Goal: Task Accomplishment & Management: Complete application form

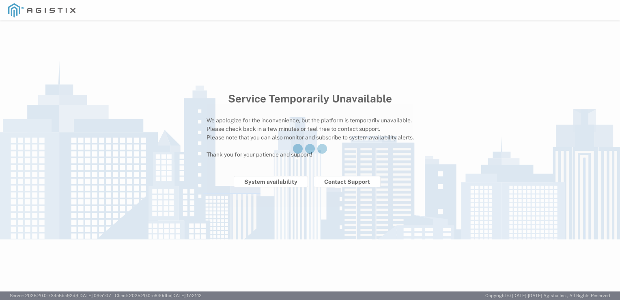
click at [175, 112] on div at bounding box center [310, 150] width 620 height 300
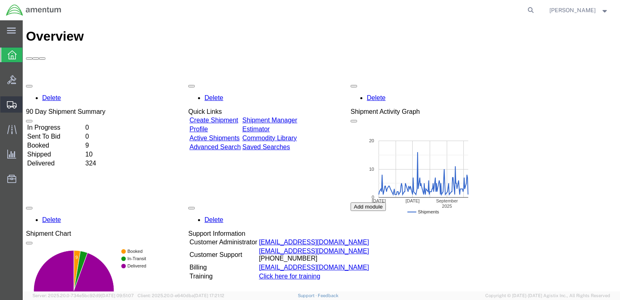
click at [0, 0] on span "Create Shipment" at bounding box center [0, 0] width 0 height 0
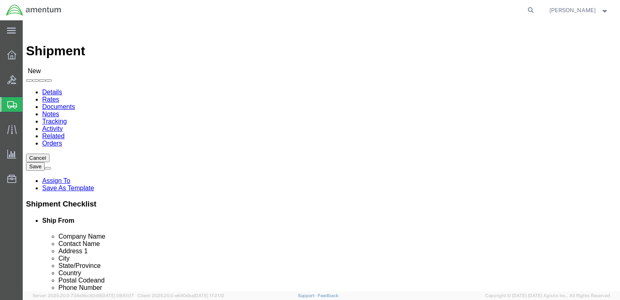
select select
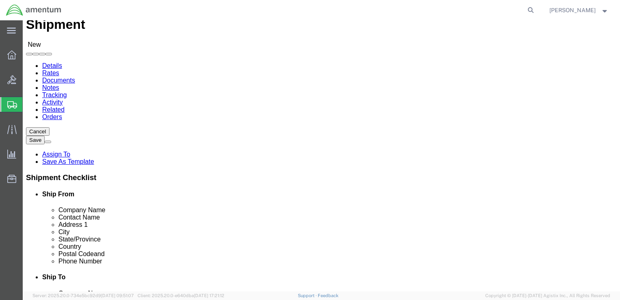
scroll to position [41, 0]
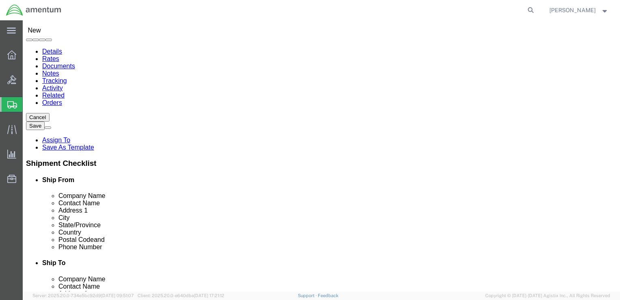
click input "text"
type input "[PERSON_NAME]"
click p "- Amentum - ([PERSON_NAME]/[PERSON_NAME]) BLDG. [STREET_ADDRESS]"
select select "WA"
type input "[PERSON_NAME]/[PERSON_NAME]"
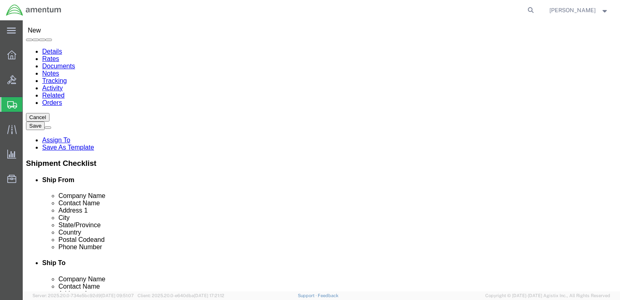
click input "text"
type input "Amentum"
click input "text"
type input "[PERSON_NAME]"
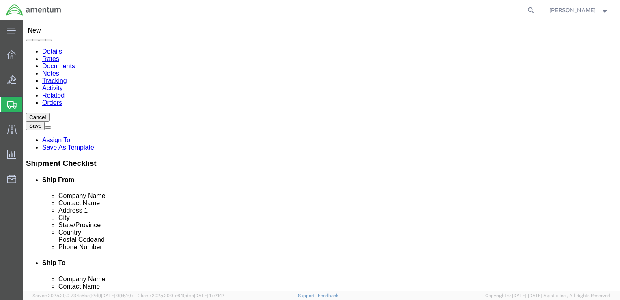
click input "text"
type input "BLDG [STREET_ADDRESS][PERSON_NAME]"
type input "YDAH"
click input "text"
type input "Fort Hood"
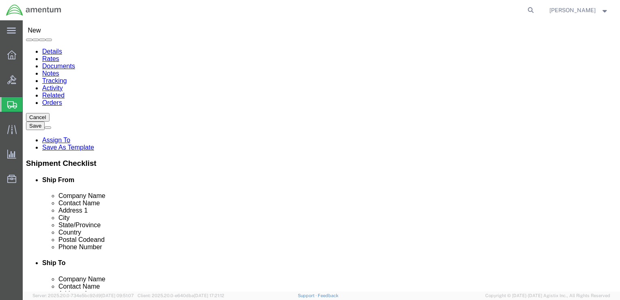
click div "Address 2 YDAH"
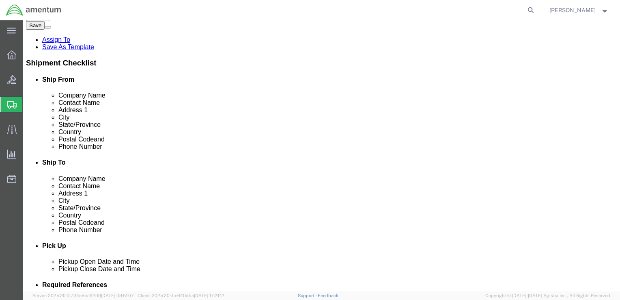
scroll to position [122, 0]
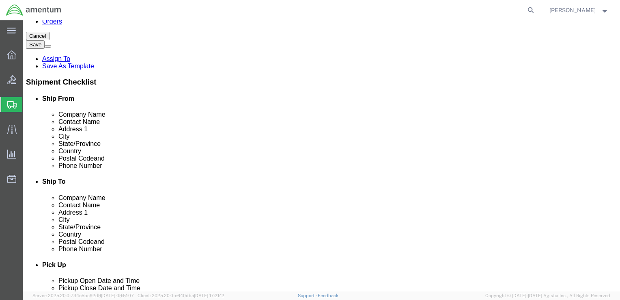
click input "Postal Code"
type input "76544"
click input "text"
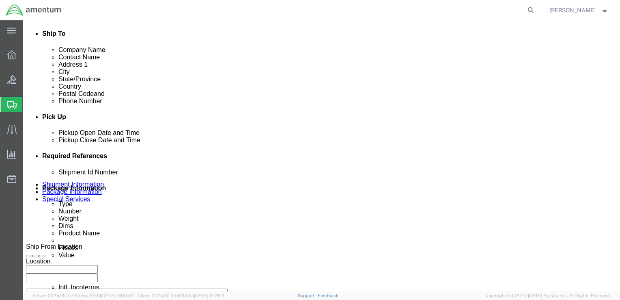
scroll to position [284, 0]
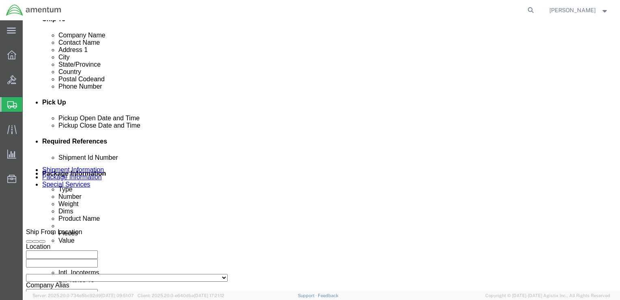
type input "[PHONE_NUMBER]"
click div "[DATE] 12:00 PM"
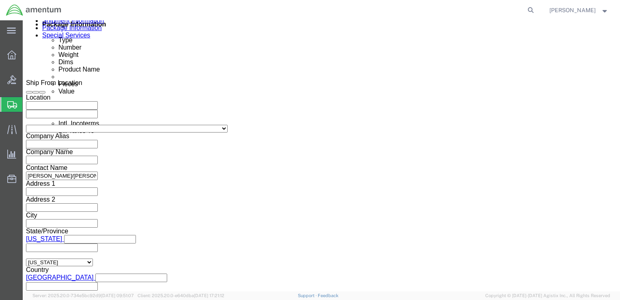
type input "3:00 PM"
click button "Apply"
click button "Continue"
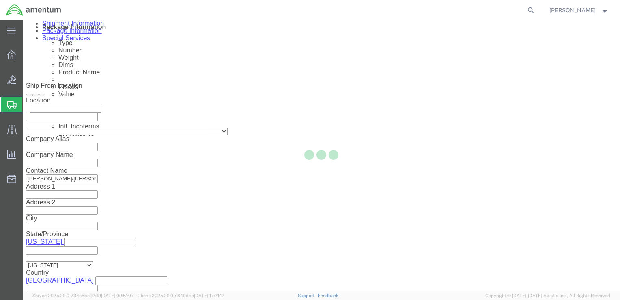
scroll to position [3, 0]
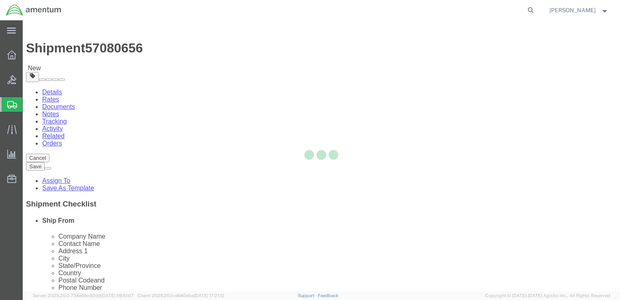
select select "CBOX"
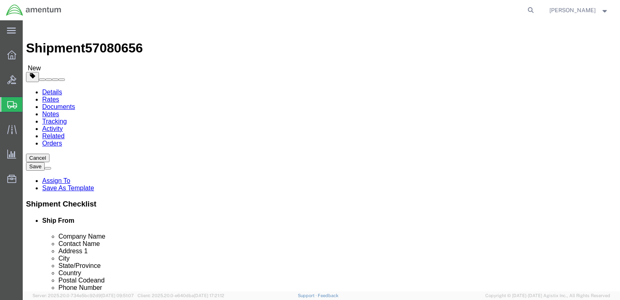
click input "text"
type input "11"
type input "8"
type input "9.5"
type input "3.0"
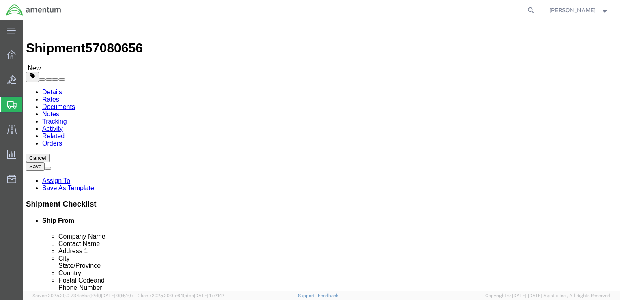
click link "Add Content"
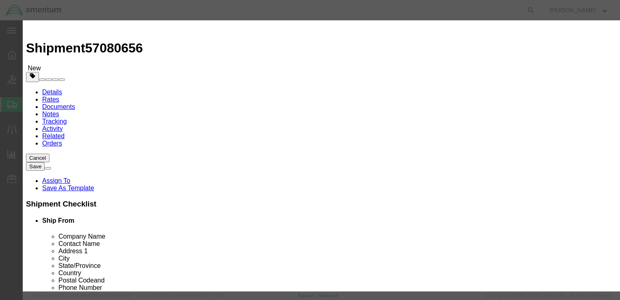
click input "text"
type input "Indicator"
type input "1"
type input "450.00"
click select "Select 50 55 60 65 70 85 92.5 100 125 175 250 300 400"
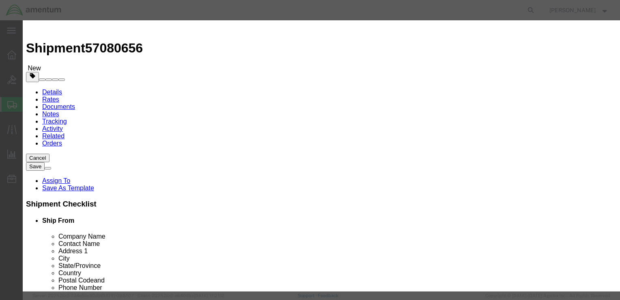
select select "50"
click select "Select 50 55 60 65 70 85 92.5 100 125 175 250 300 400"
click textarea
type textarea "1A146799"
click label "GL Reference"
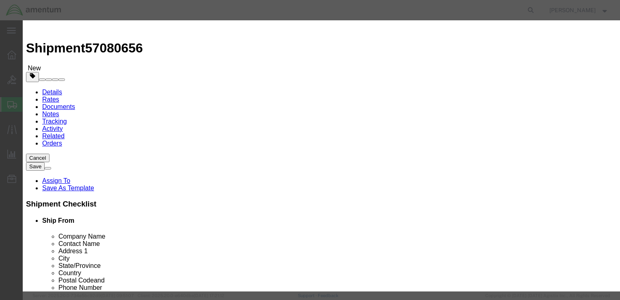
click select "Select [GEOGRAPHIC_DATA] [GEOGRAPHIC_DATA] [GEOGRAPHIC_DATA] [GEOGRAPHIC_DATA] …"
select select "US"
click select "Select [GEOGRAPHIC_DATA] [GEOGRAPHIC_DATA] [GEOGRAPHIC_DATA] [GEOGRAPHIC_DATA] …"
click button "Save & Close"
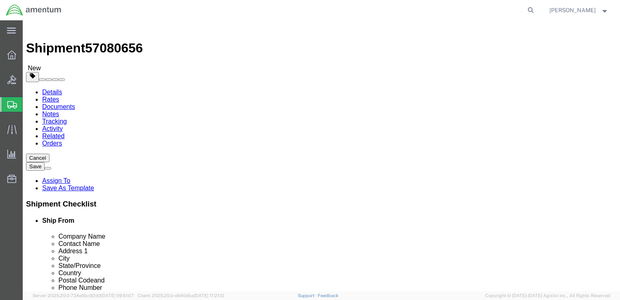
click icon
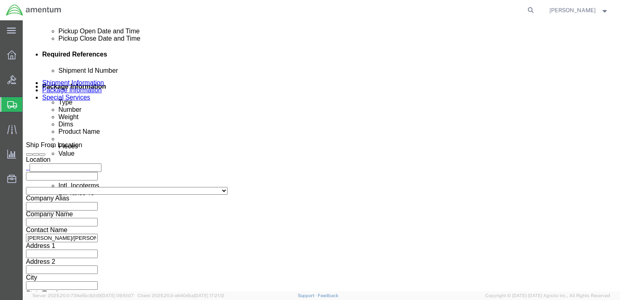
scroll to position [409, 0]
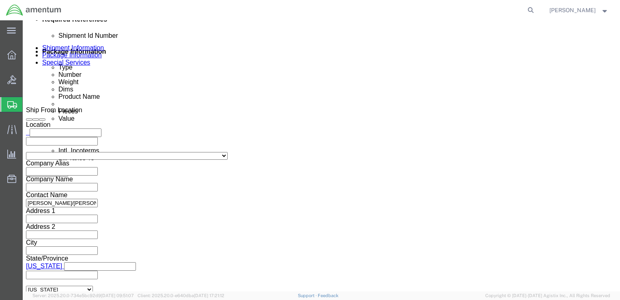
click input "text"
type input "[DOMAIN_NAME]"
click button "Rate Shipment"
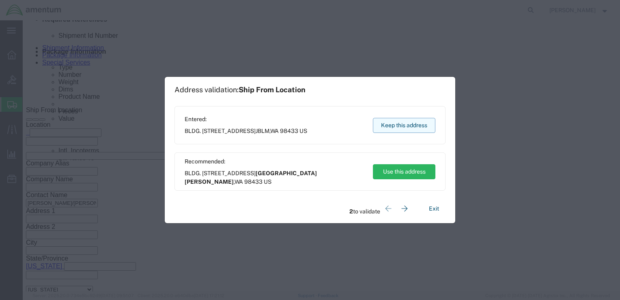
click at [397, 126] on button "Keep this address" at bounding box center [404, 125] width 63 height 15
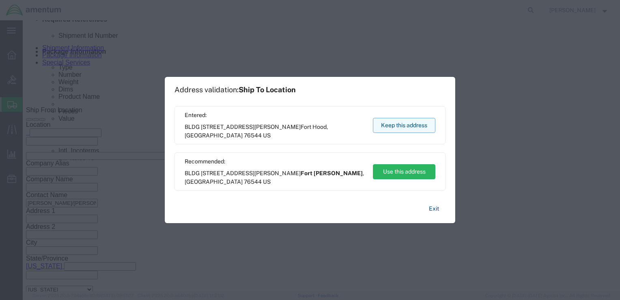
click at [395, 125] on button "Keep this address" at bounding box center [404, 125] width 63 height 15
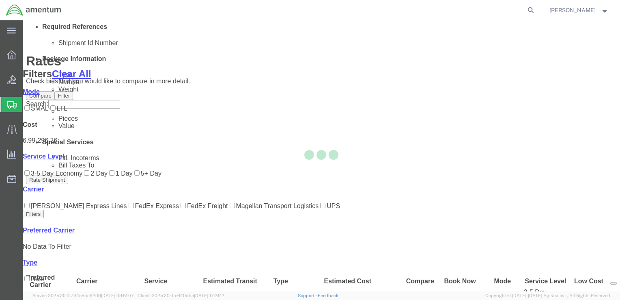
scroll to position [56, 0]
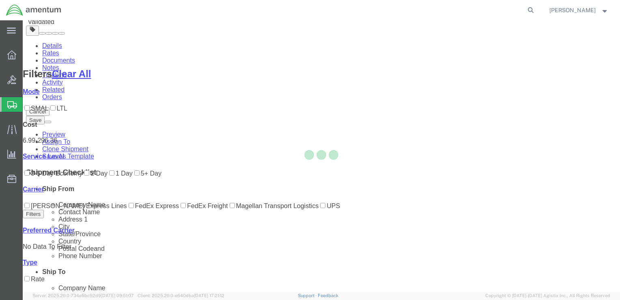
scroll to position [0, 0]
